Goal: Register for event/course

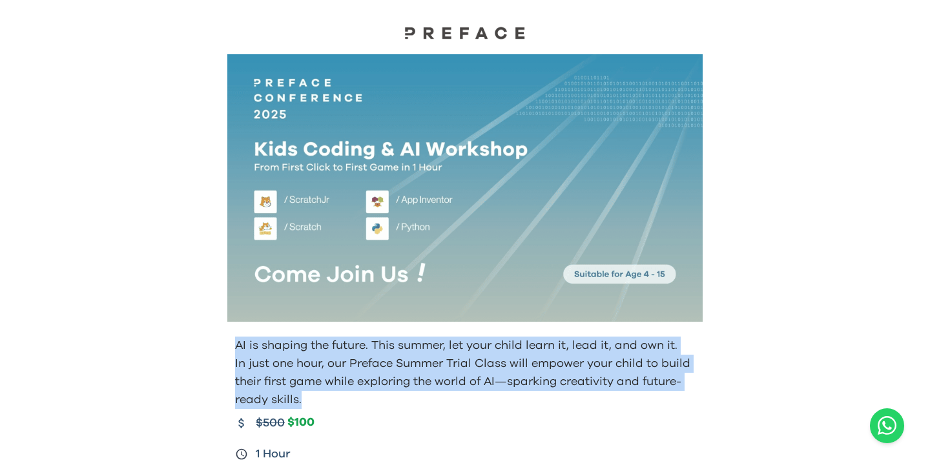
drag, startPoint x: 317, startPoint y: 401, endPoint x: 231, endPoint y: 342, distance: 104.5
click at [231, 342] on div "AI is shaping the future. This summer, let your child learn it, lead it, and ow…" at bounding box center [465, 415] width 496 height 168
copy div "AI is shaping the future. This summer, let your child learn it, lead it, and ow…"
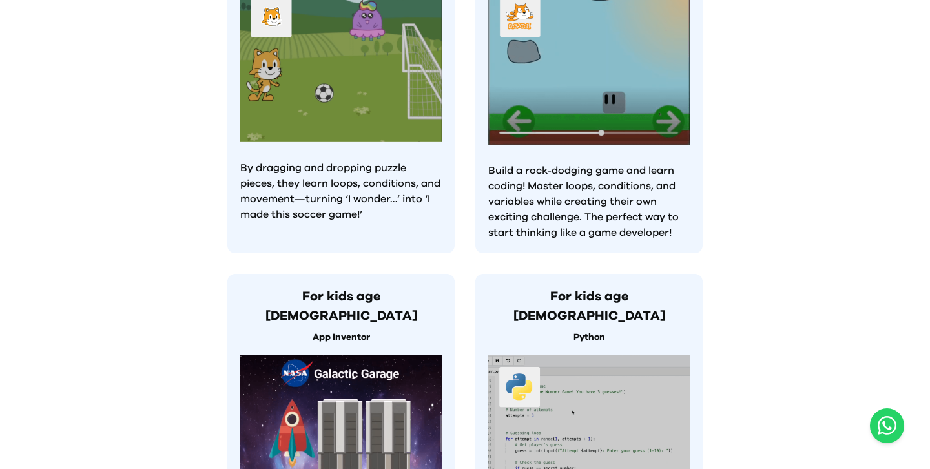
scroll to position [1071, 0]
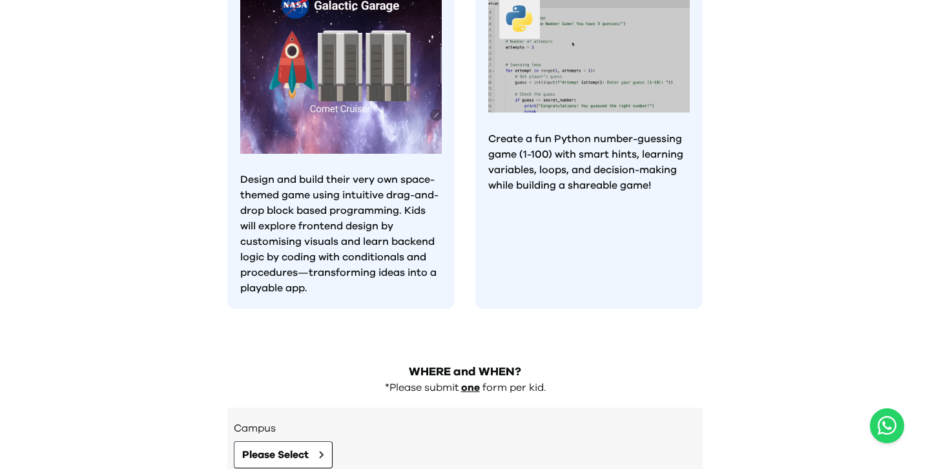
drag, startPoint x: 889, startPoint y: 432, endPoint x: 342, endPoint y: 455, distance: 548.2
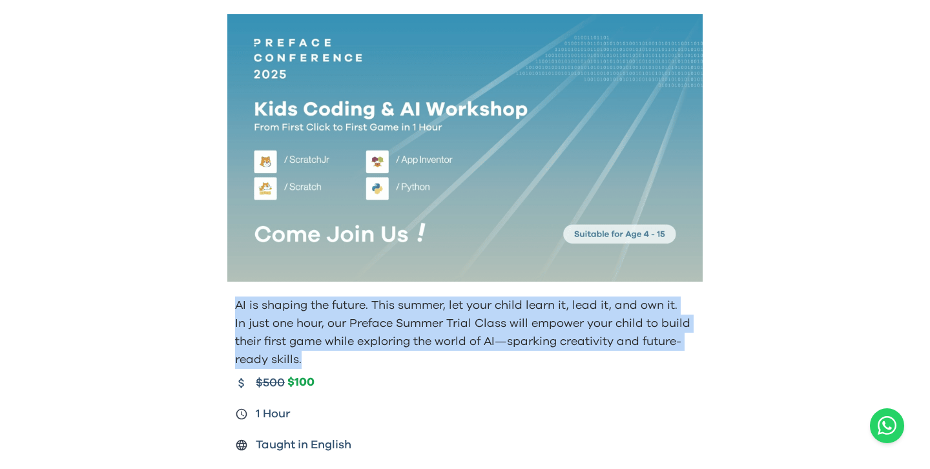
scroll to position [0, 0]
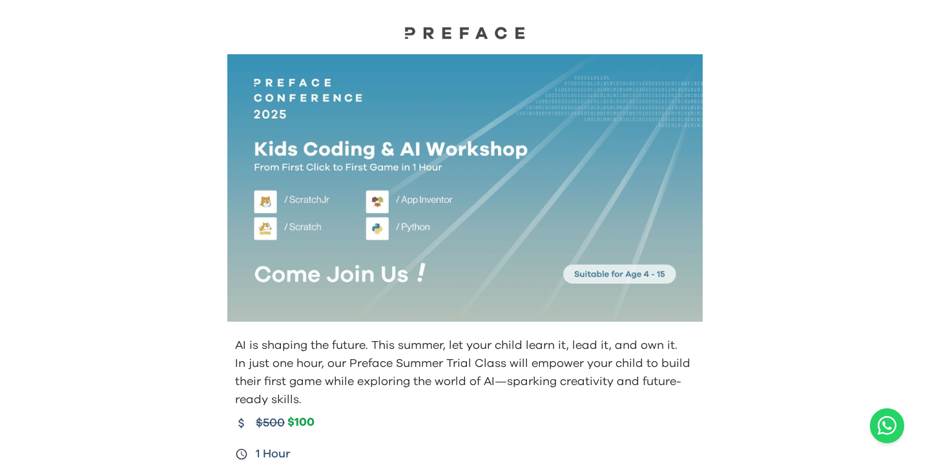
scroll to position [2, 0]
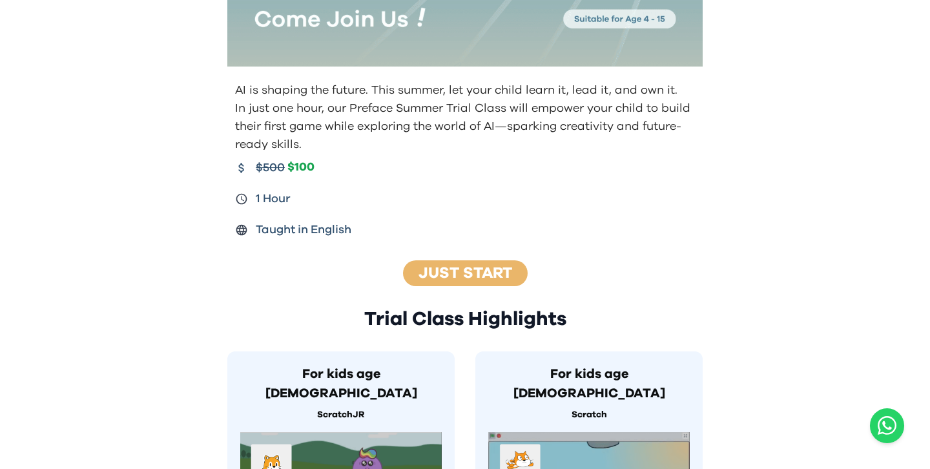
scroll to position [260, 0]
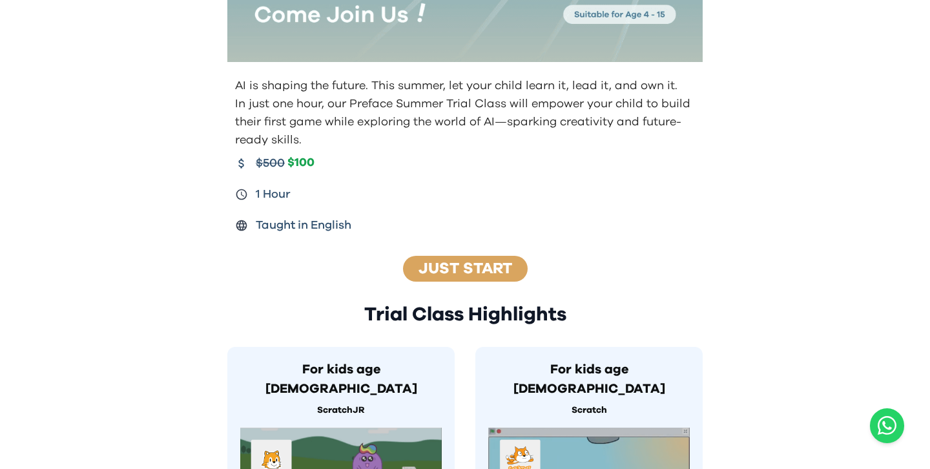
click at [465, 263] on link "Just Start" at bounding box center [466, 269] width 94 height 16
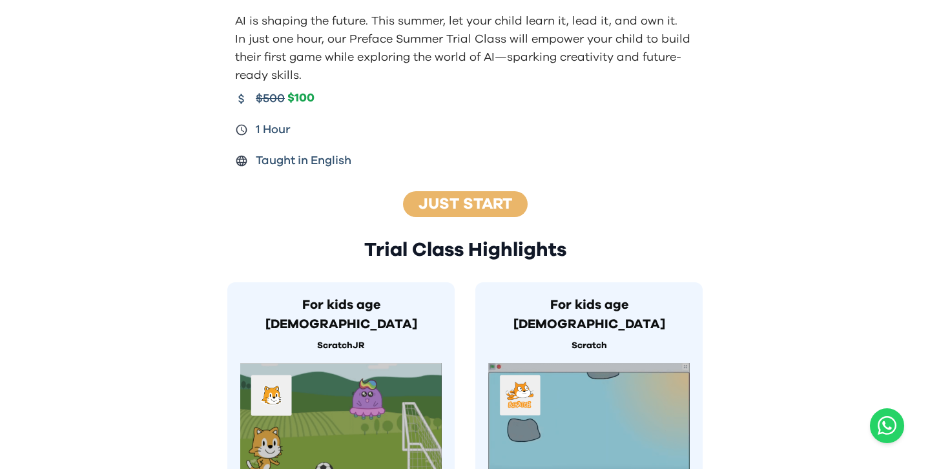
scroll to position [322, 0]
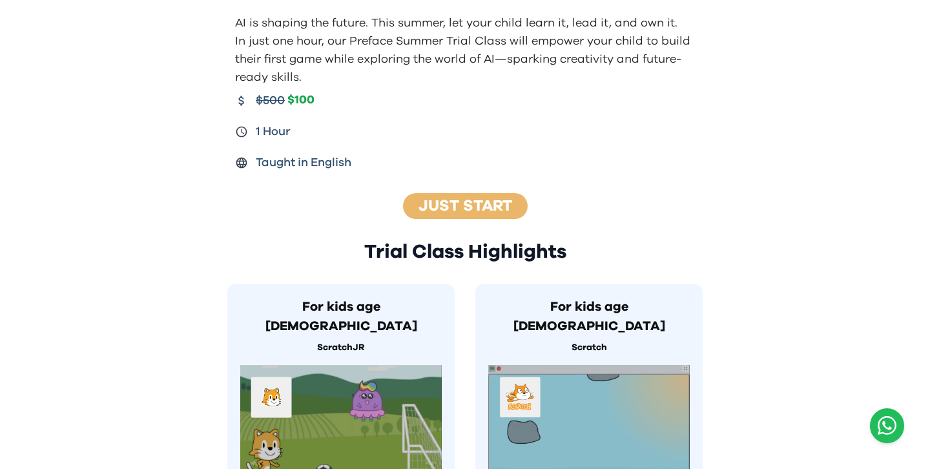
click at [882, 417] on icon "Open WhatsApp chat" at bounding box center [887, 425] width 19 height 21
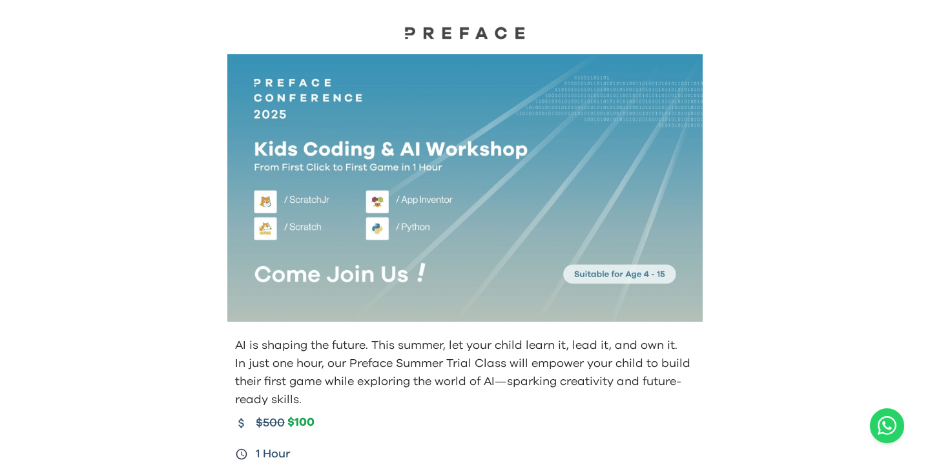
click at [223, 298] on div at bounding box center [465, 190] width 496 height 272
click at [453, 37] on img at bounding box center [464, 33] width 129 height 14
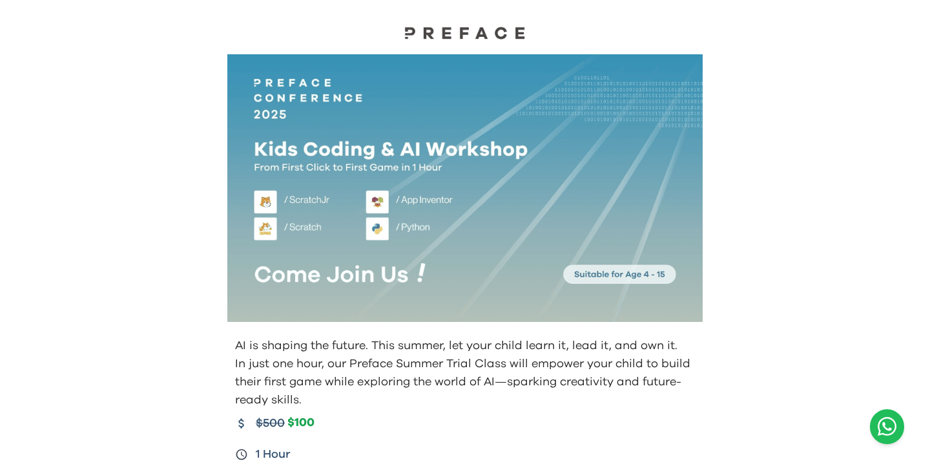
click at [880, 431] on icon "Open WhatsApp chat" at bounding box center [887, 425] width 19 height 21
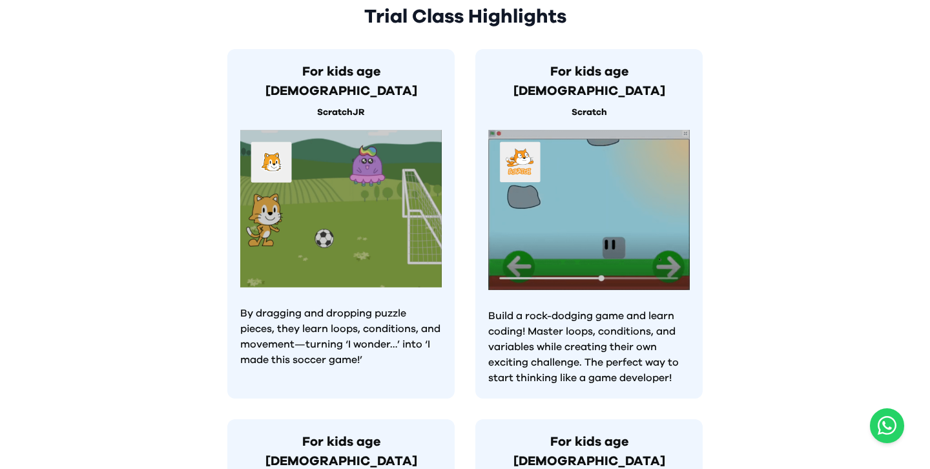
scroll to position [656, 0]
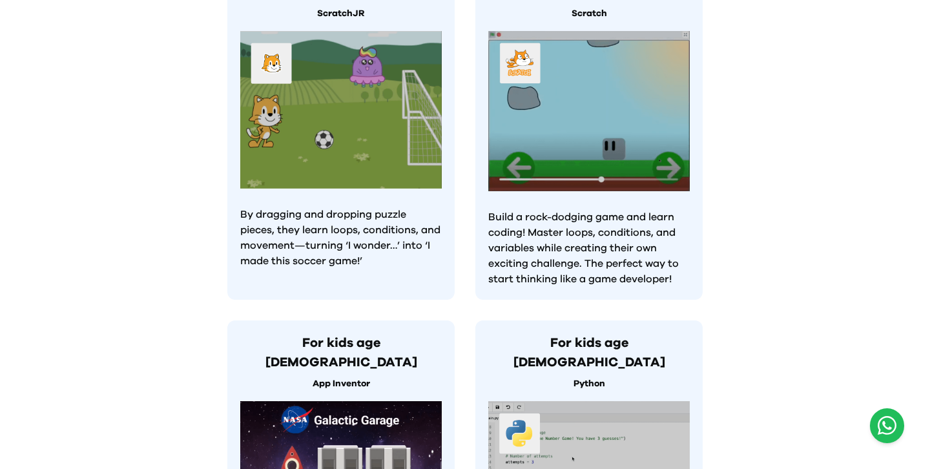
click at [895, 417] on icon "Open WhatsApp chat" at bounding box center [887, 425] width 19 height 21
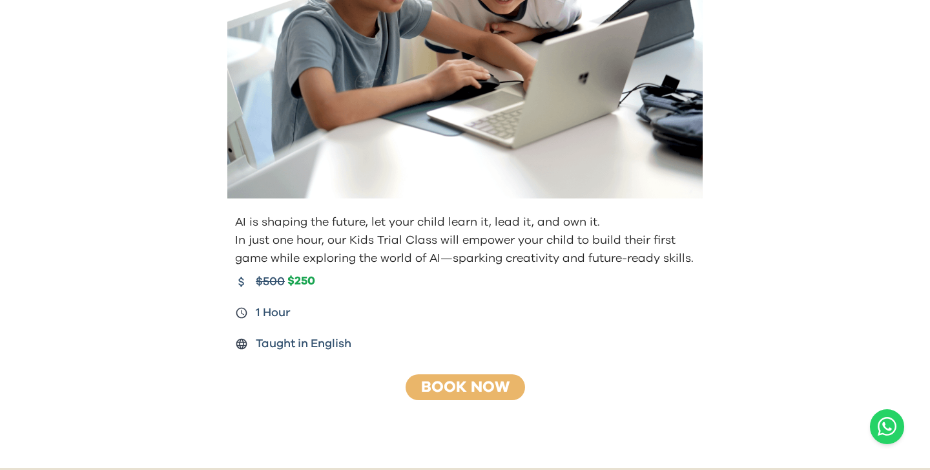
scroll to position [294, 0]
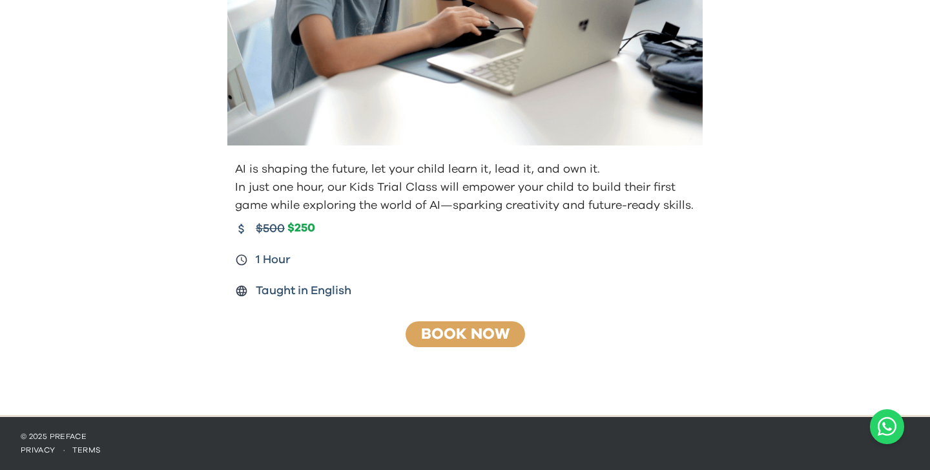
click at [473, 335] on link "Book Now" at bounding box center [465, 334] width 88 height 16
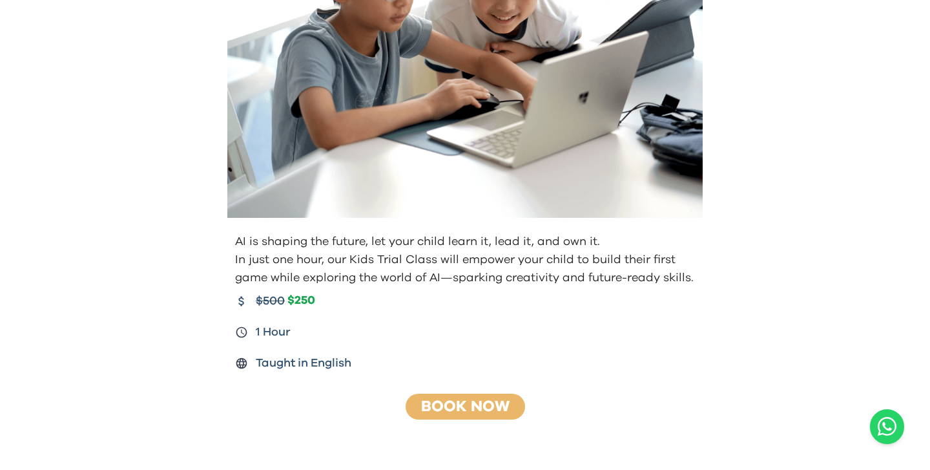
scroll to position [294, 0]
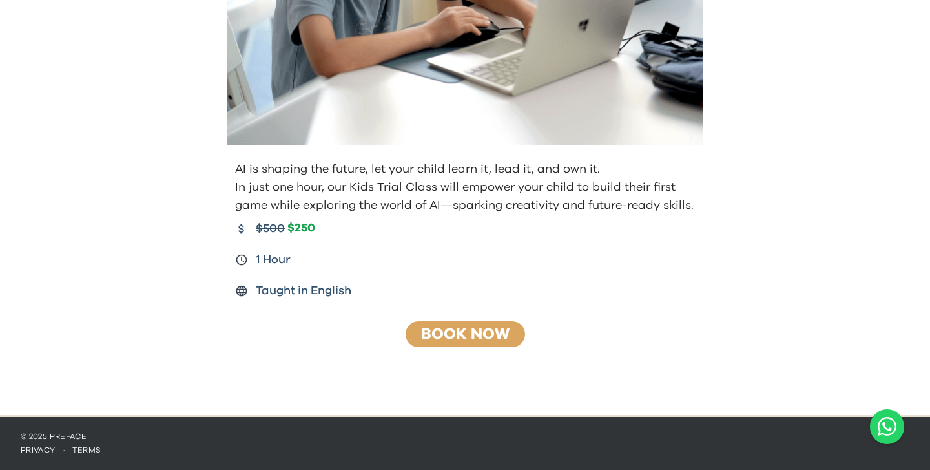
click at [415, 327] on div "Book Now" at bounding box center [465, 334] width 119 height 26
click at [445, 329] on link "Book Now" at bounding box center [465, 334] width 88 height 16
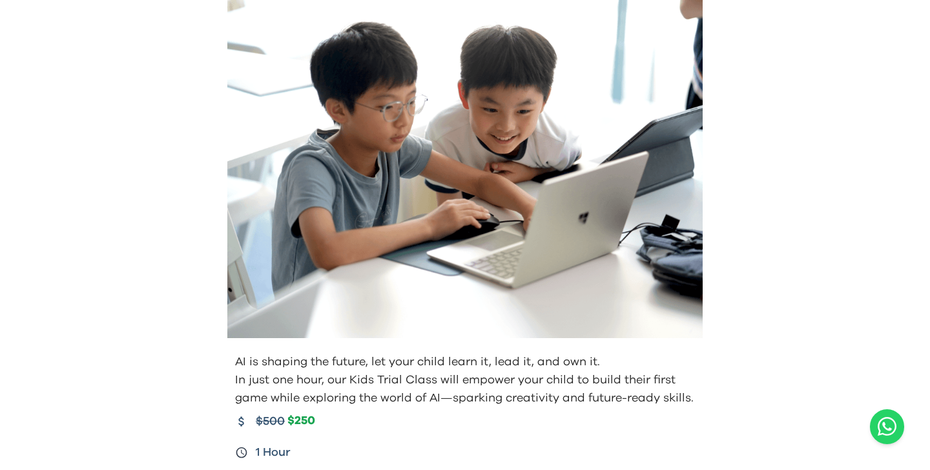
scroll to position [271, 0]
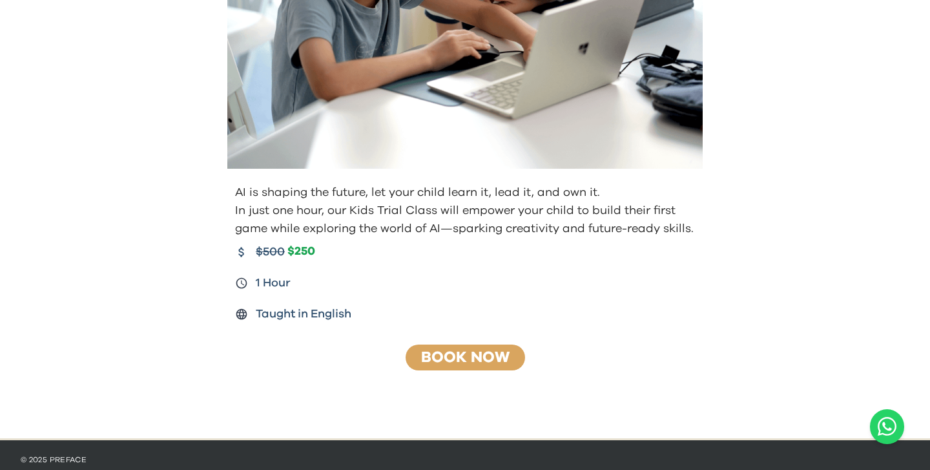
click at [483, 360] on link "Book Now" at bounding box center [465, 357] width 88 height 16
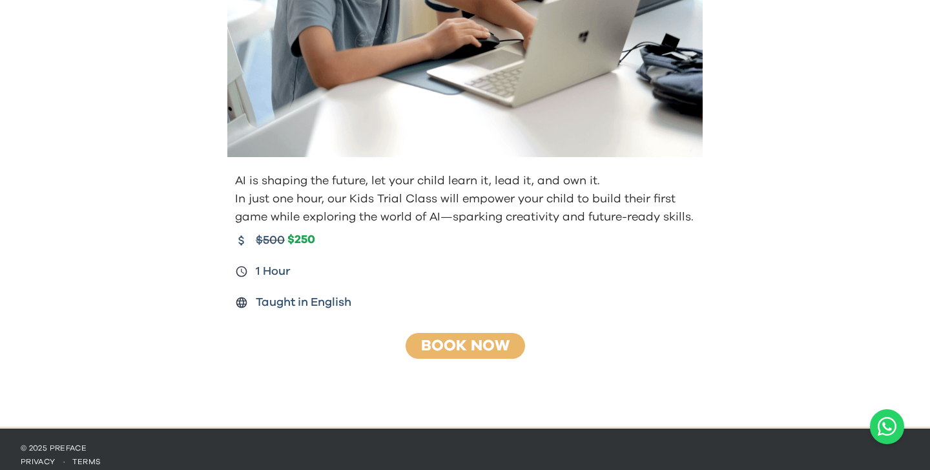
scroll to position [294, 0]
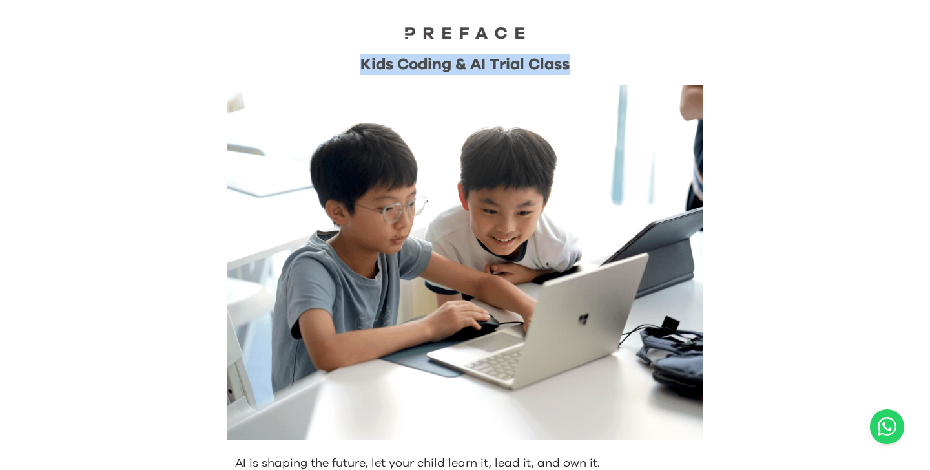
drag, startPoint x: 585, startPoint y: 65, endPoint x: 351, endPoint y: 65, distance: 234.5
click at [351, 65] on div "Kids Coding & AI Trial Class" at bounding box center [464, 64] width 475 height 21
copy div "Kids Coding & AI Trial Class"
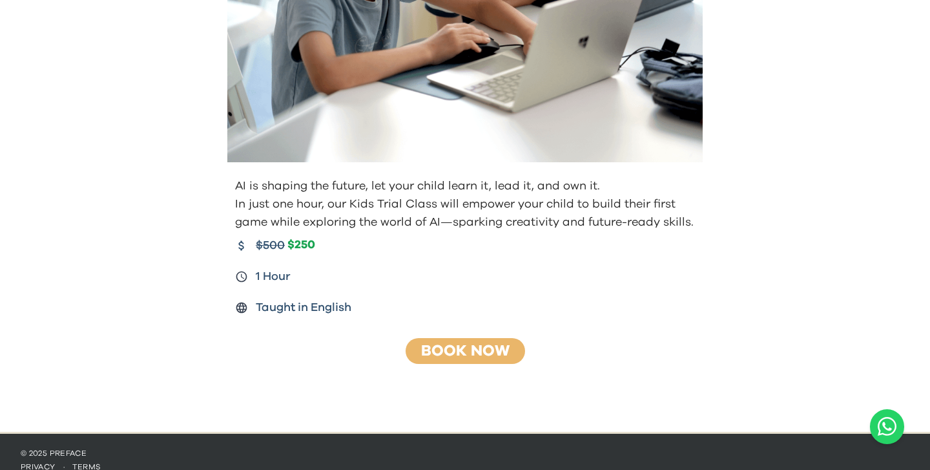
scroll to position [278, 0]
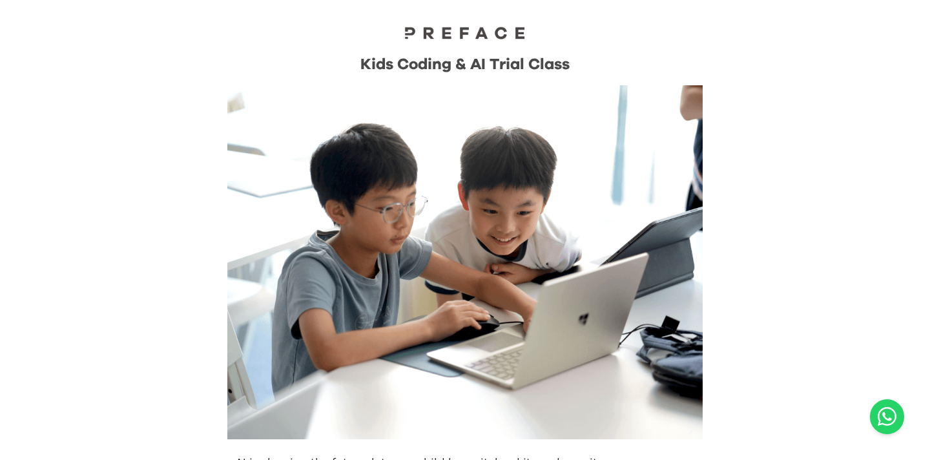
scroll to position [304, 0]
